Goal: Find specific page/section: Find specific page/section

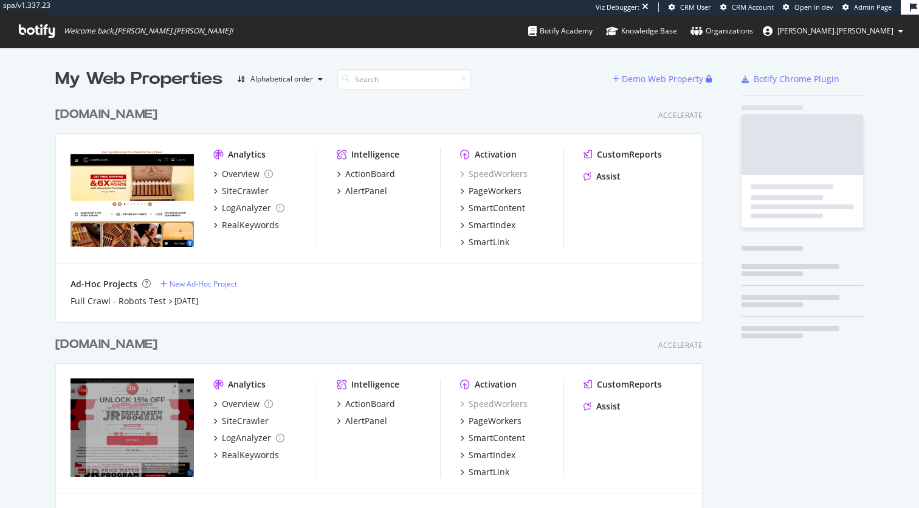
scroll to position [437, 651]
